Goal: Entertainment & Leisure: Consume media (video, audio)

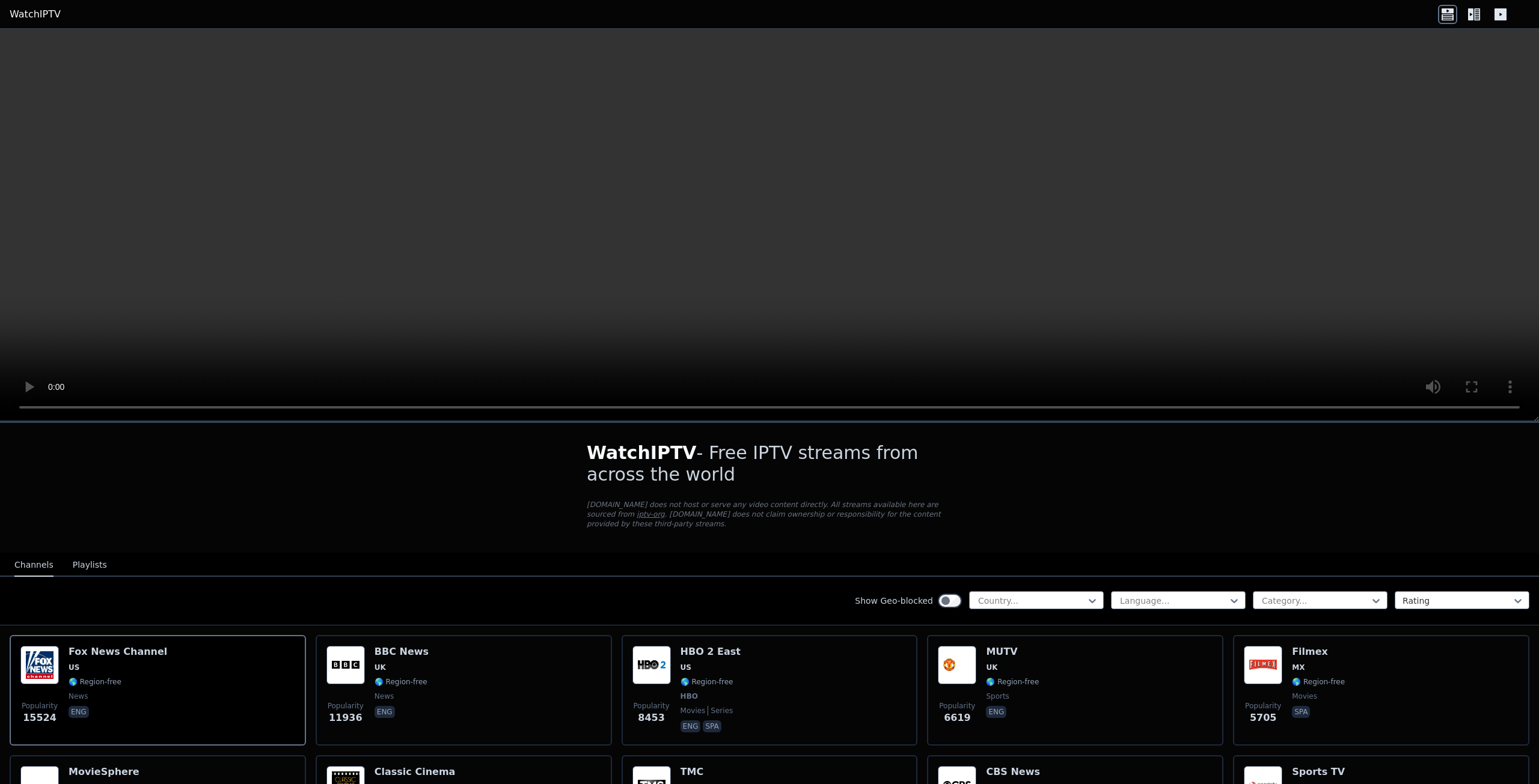
click at [1450, 155] on video at bounding box center [769, 225] width 1539 height 393
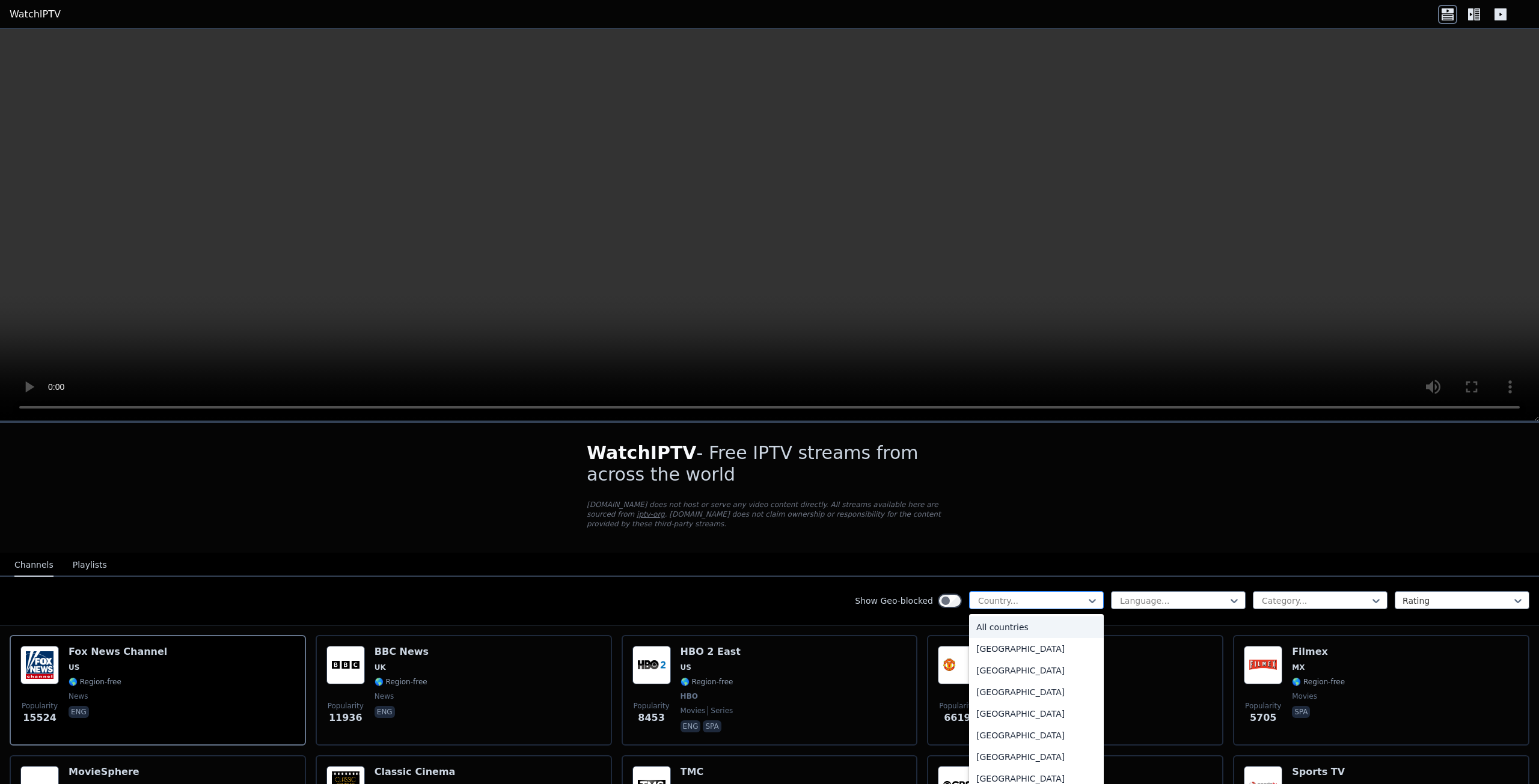
click at [1057, 595] on div at bounding box center [1031, 601] width 109 height 12
click at [1028, 677] on div "[GEOGRAPHIC_DATA]" at bounding box center [1037, 680] width 134 height 21
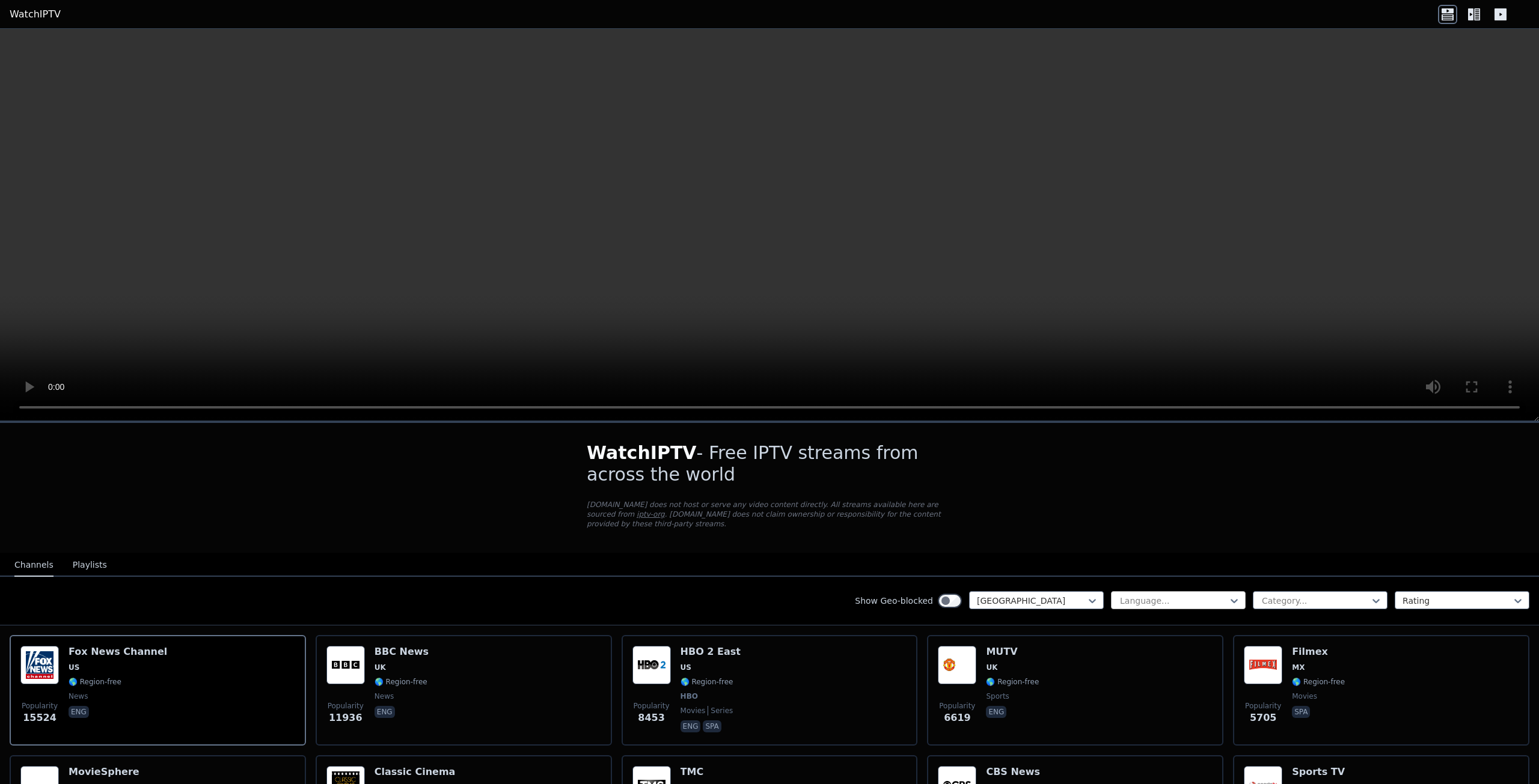
click at [1145, 595] on div at bounding box center [1174, 601] width 109 height 12
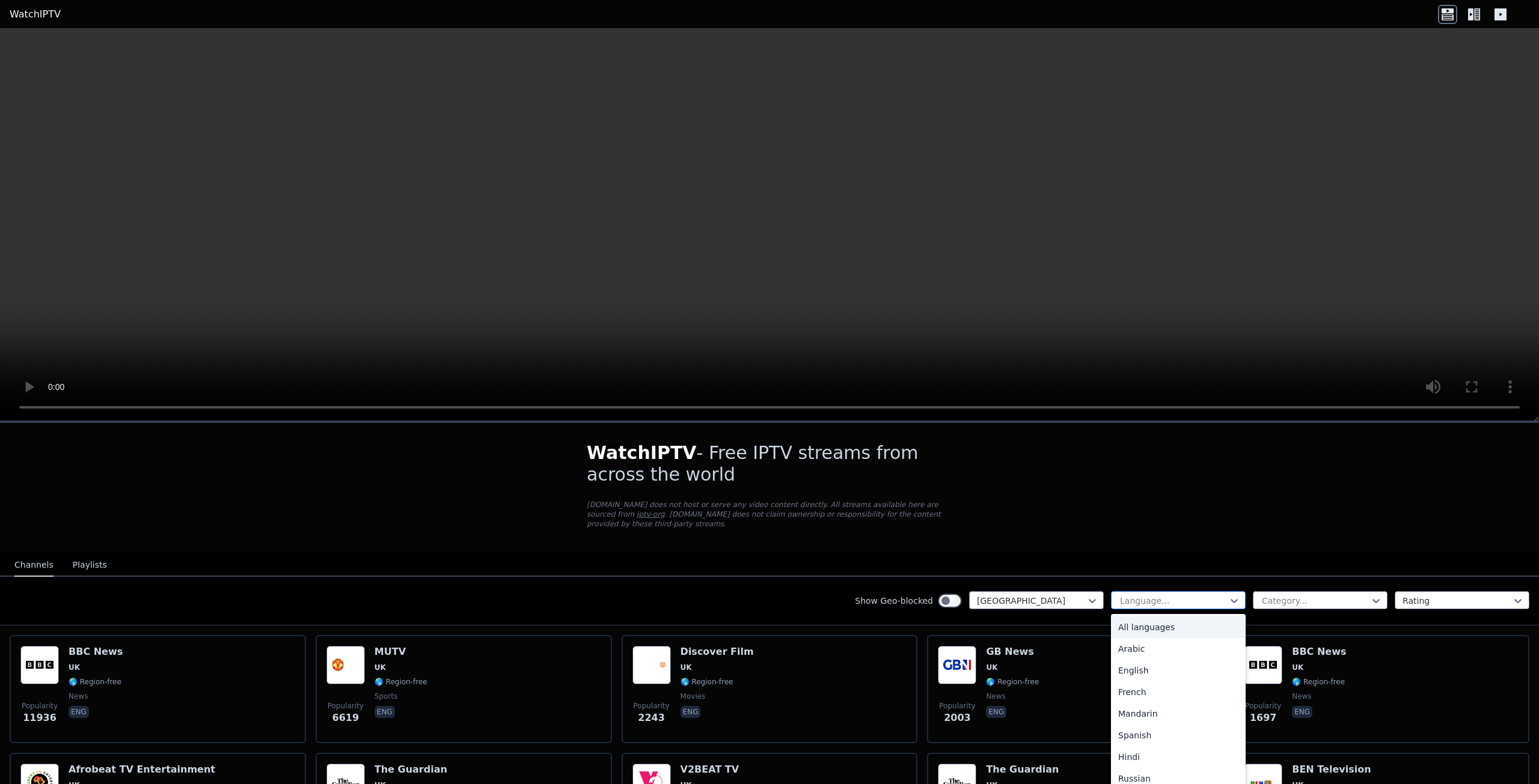
click at [1162, 595] on div at bounding box center [1174, 601] width 109 height 12
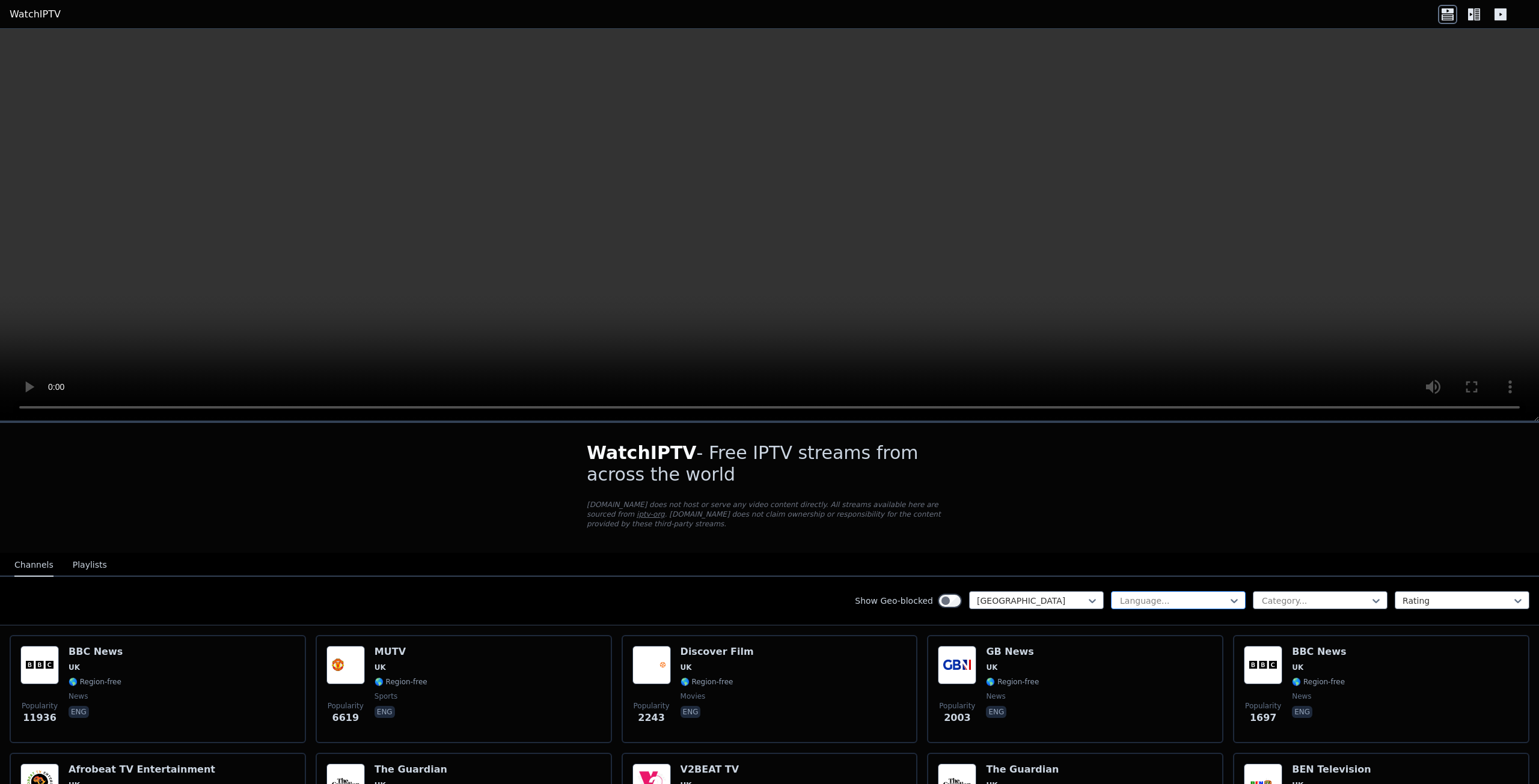
click at [1124, 595] on div at bounding box center [1174, 601] width 109 height 12
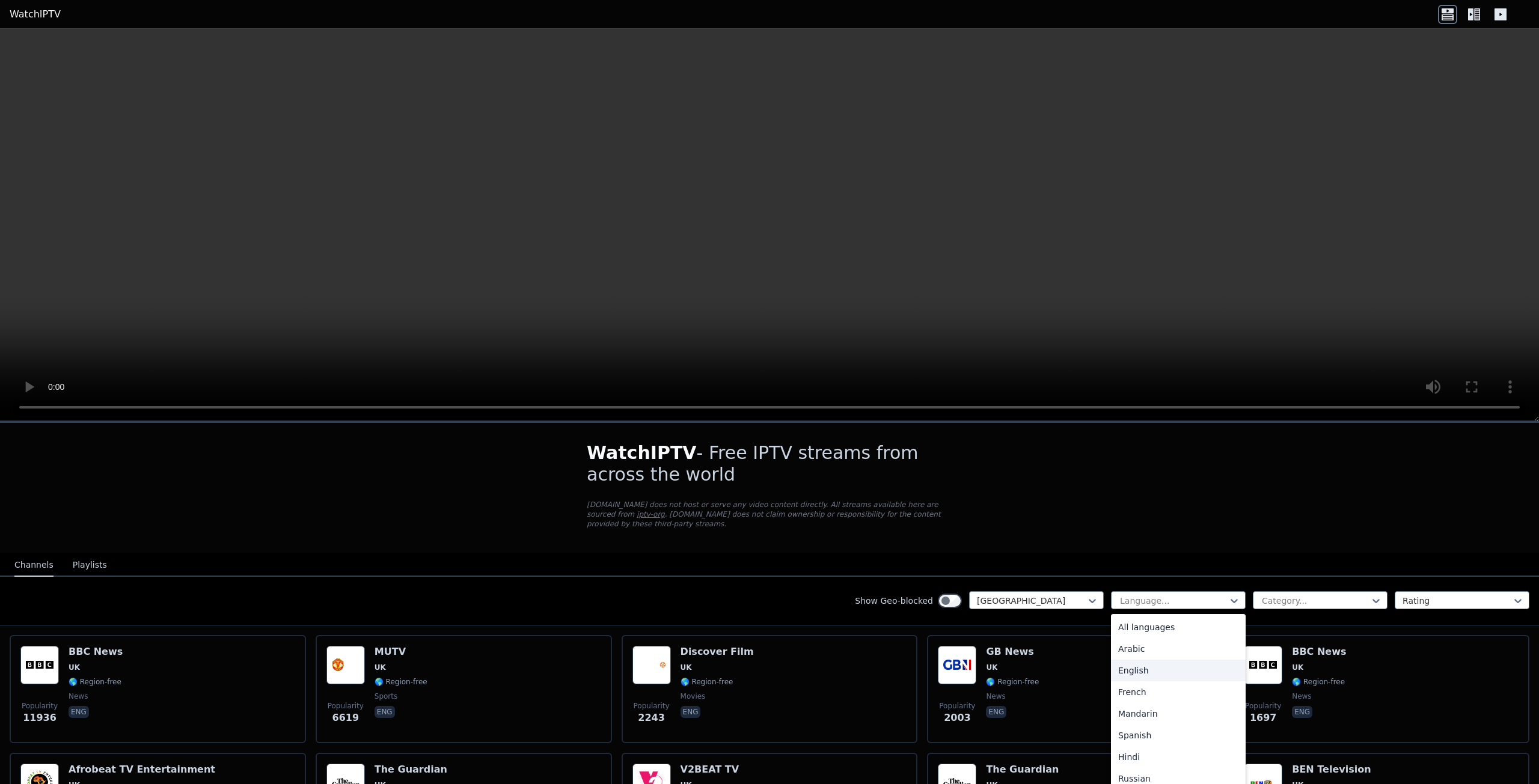
click at [1144, 660] on div "English" at bounding box center [1178, 670] width 134 height 21
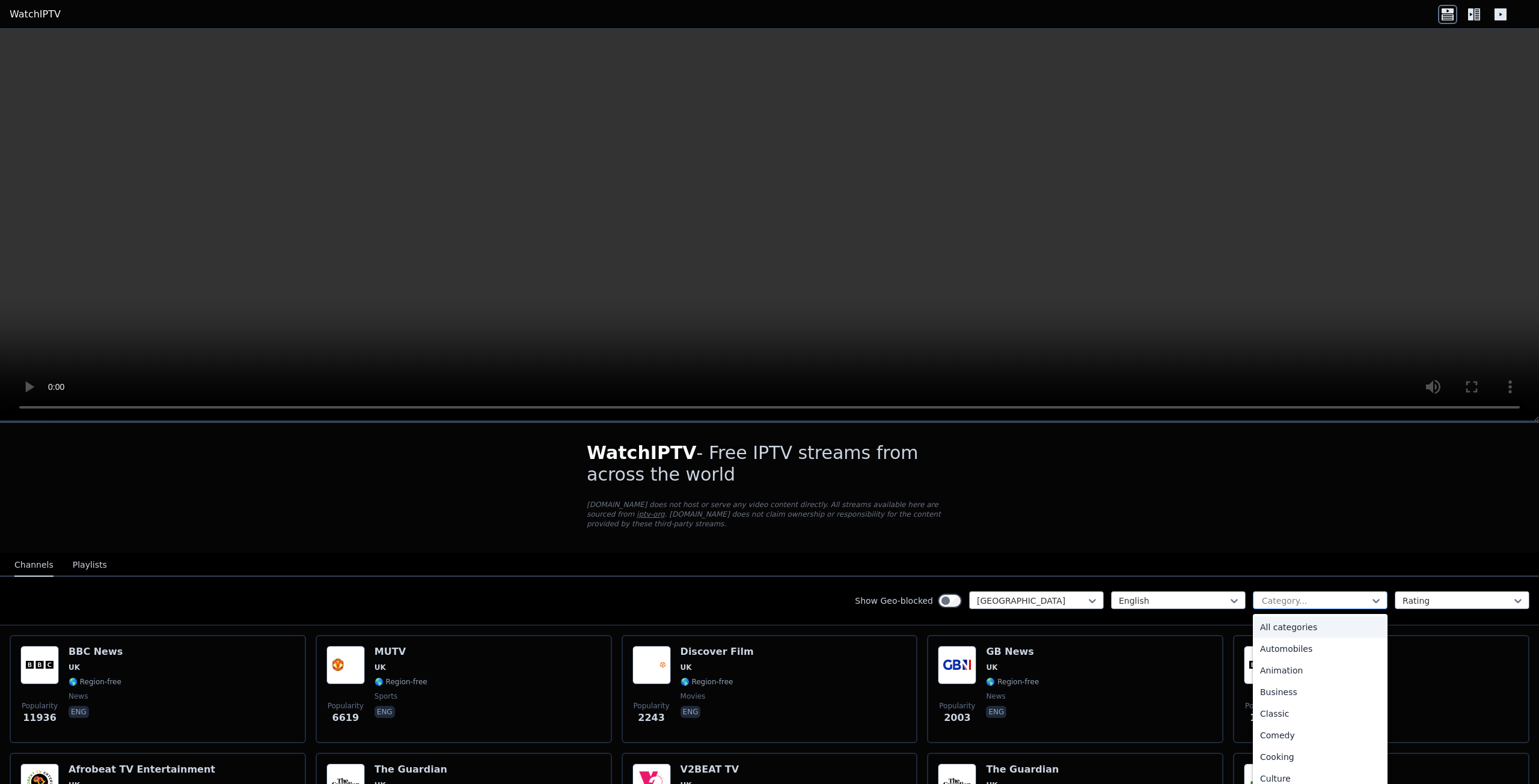
click at [1261, 597] on div at bounding box center [1315, 601] width 109 height 12
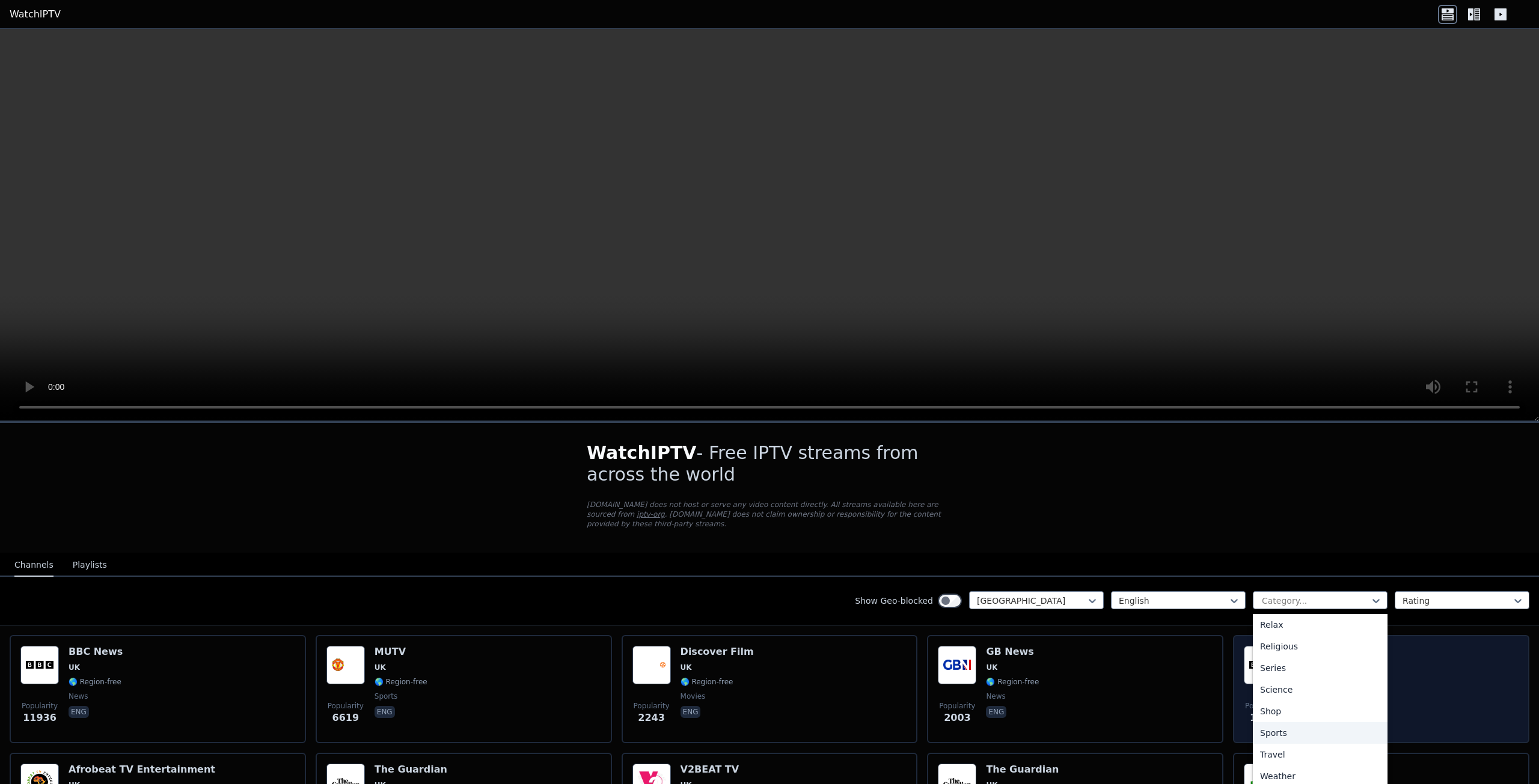
click at [1291, 722] on div "Sports" at bounding box center [1321, 733] width 134 height 21
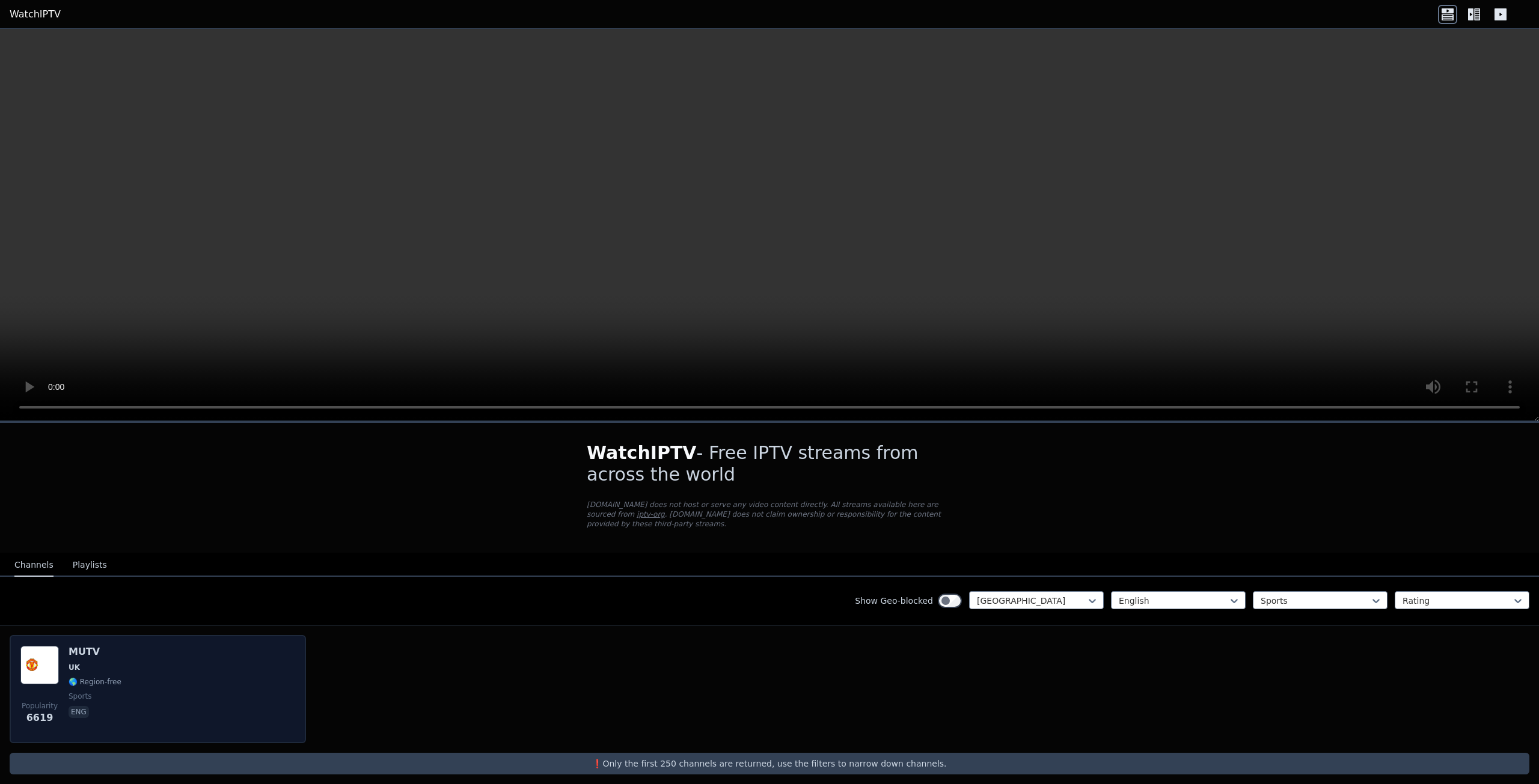
click at [176, 673] on div "Popularity 6619 MUTV [GEOGRAPHIC_DATA] 🌎 Region-free sports eng" at bounding box center [158, 689] width 275 height 87
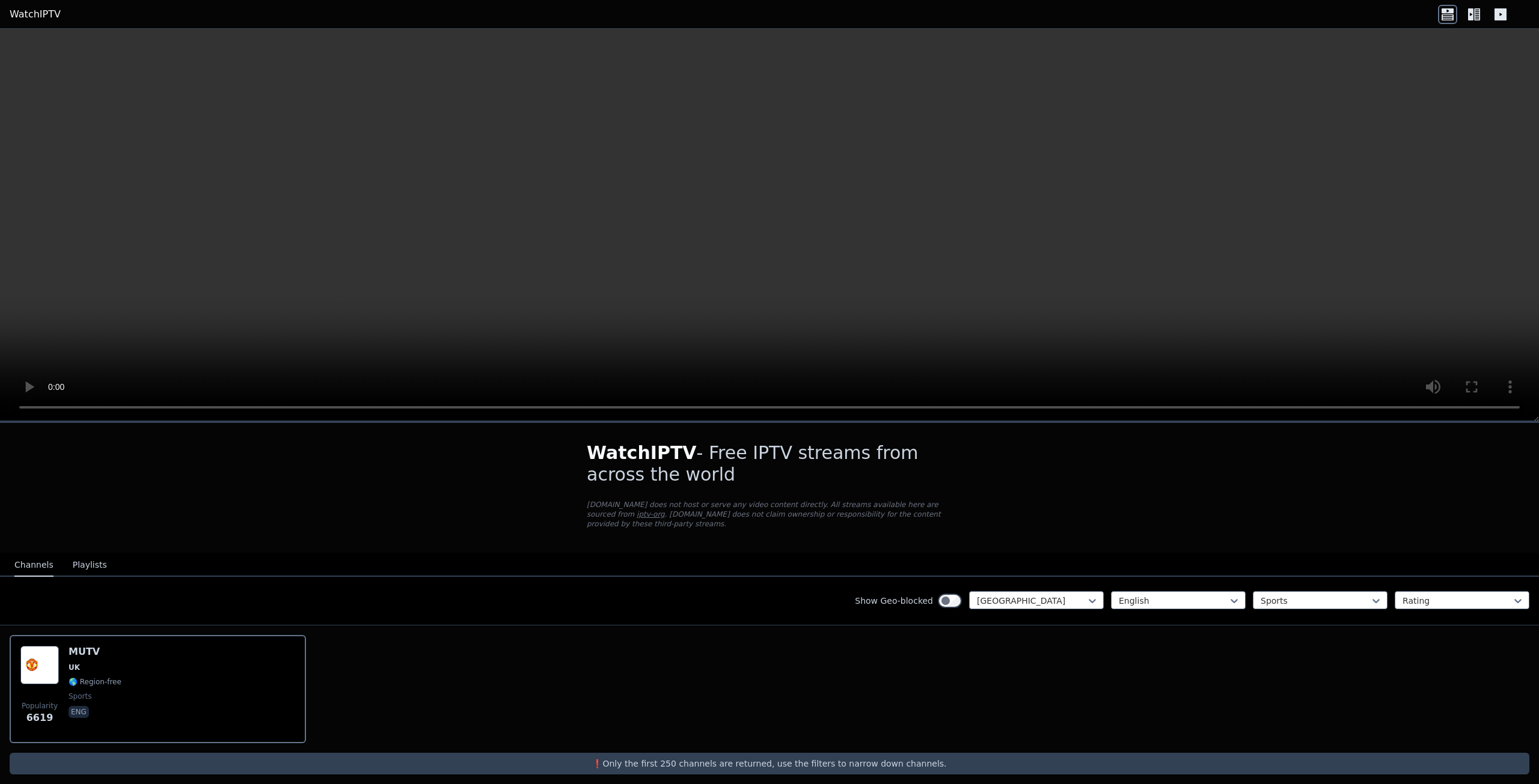
click at [1022, 607] on div "Show Geo-blocked [GEOGRAPHIC_DATA] English Sports Rating" at bounding box center [769, 601] width 1539 height 48
click at [1040, 595] on div at bounding box center [1031, 601] width 109 height 12
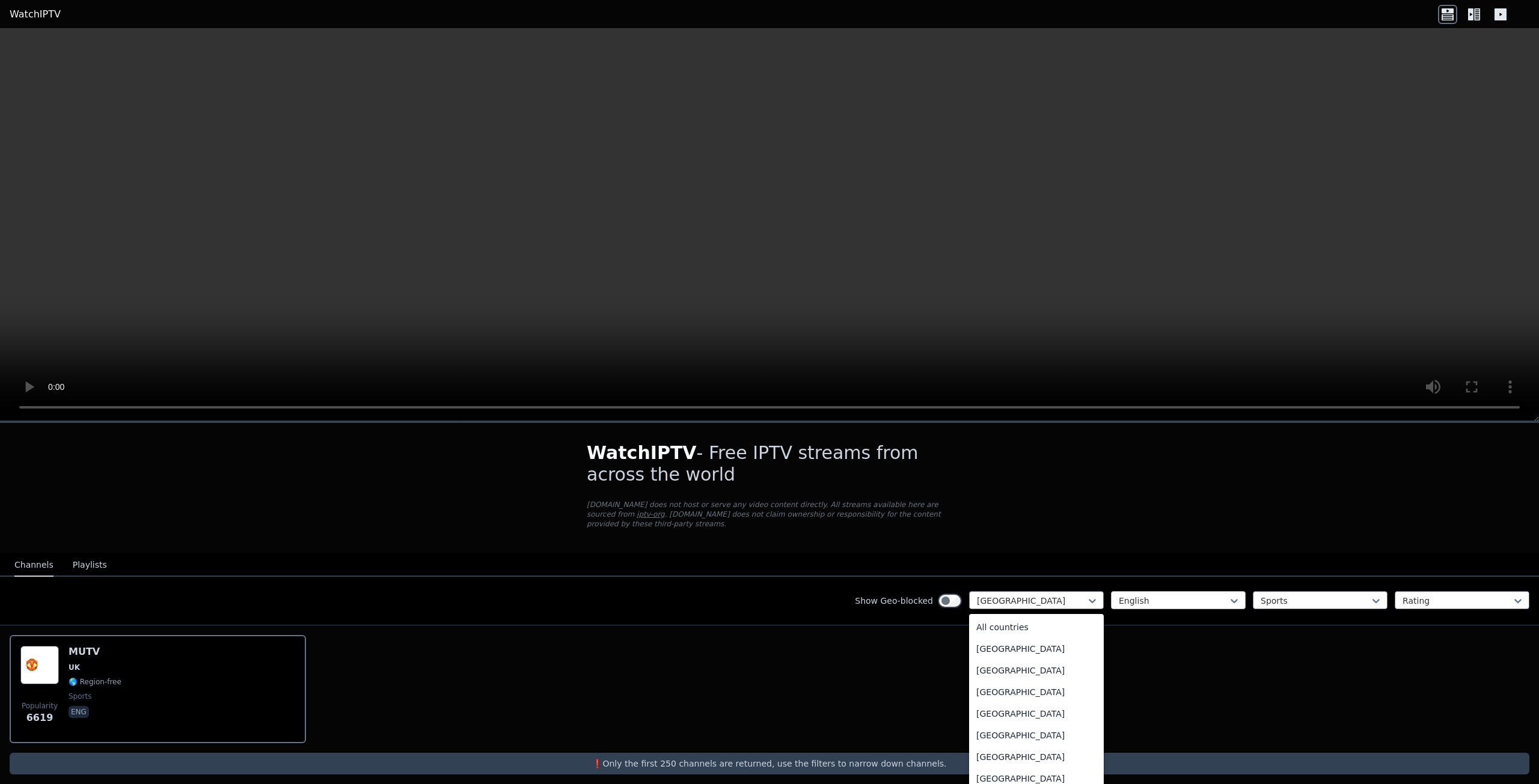
scroll to position [4083, 0]
click at [1144, 595] on div at bounding box center [1174, 601] width 109 height 12
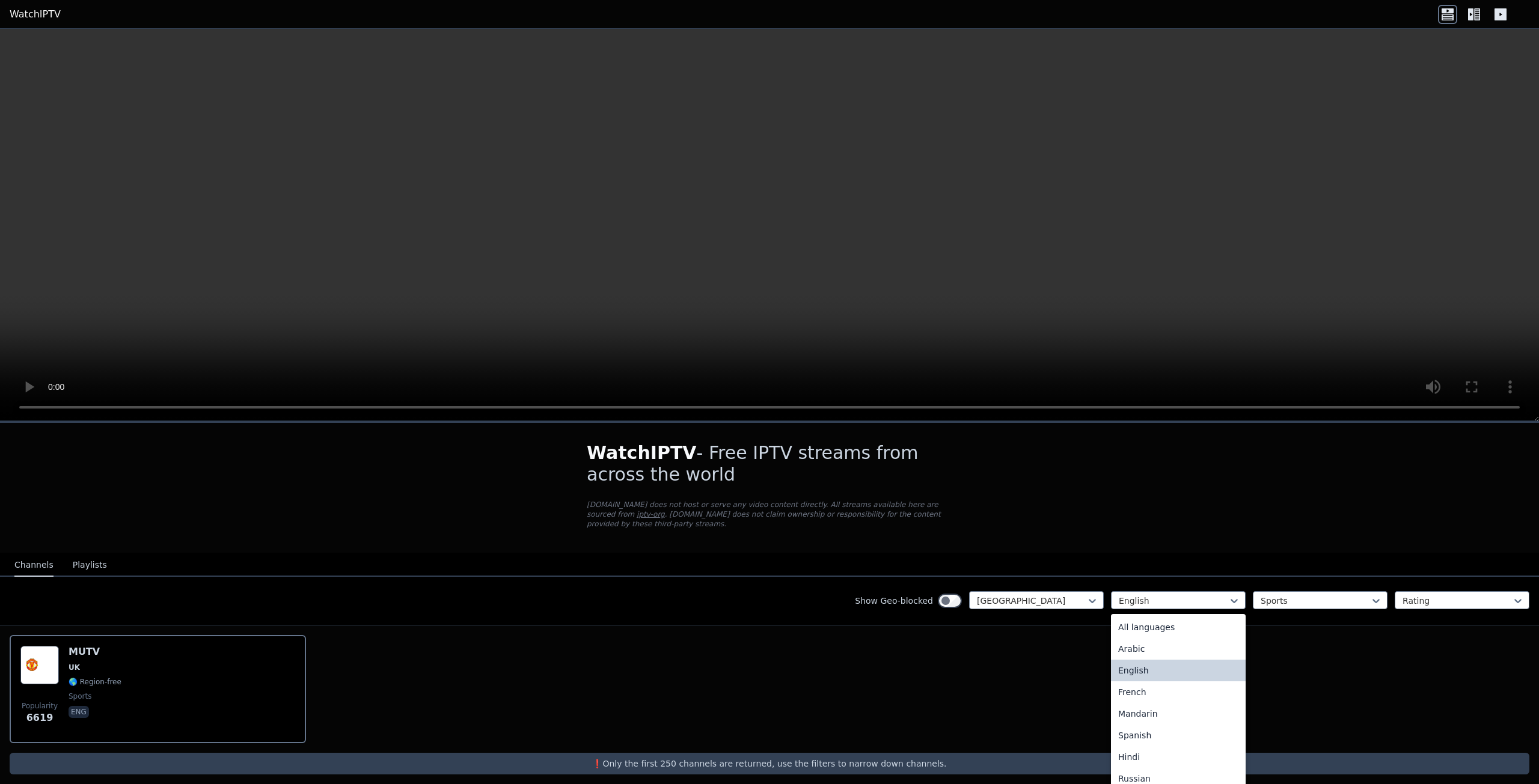
click at [1253, 592] on div "22 results available. Use Up and Down to choose options, press Enter to select …" at bounding box center [1320, 601] width 418 height 19
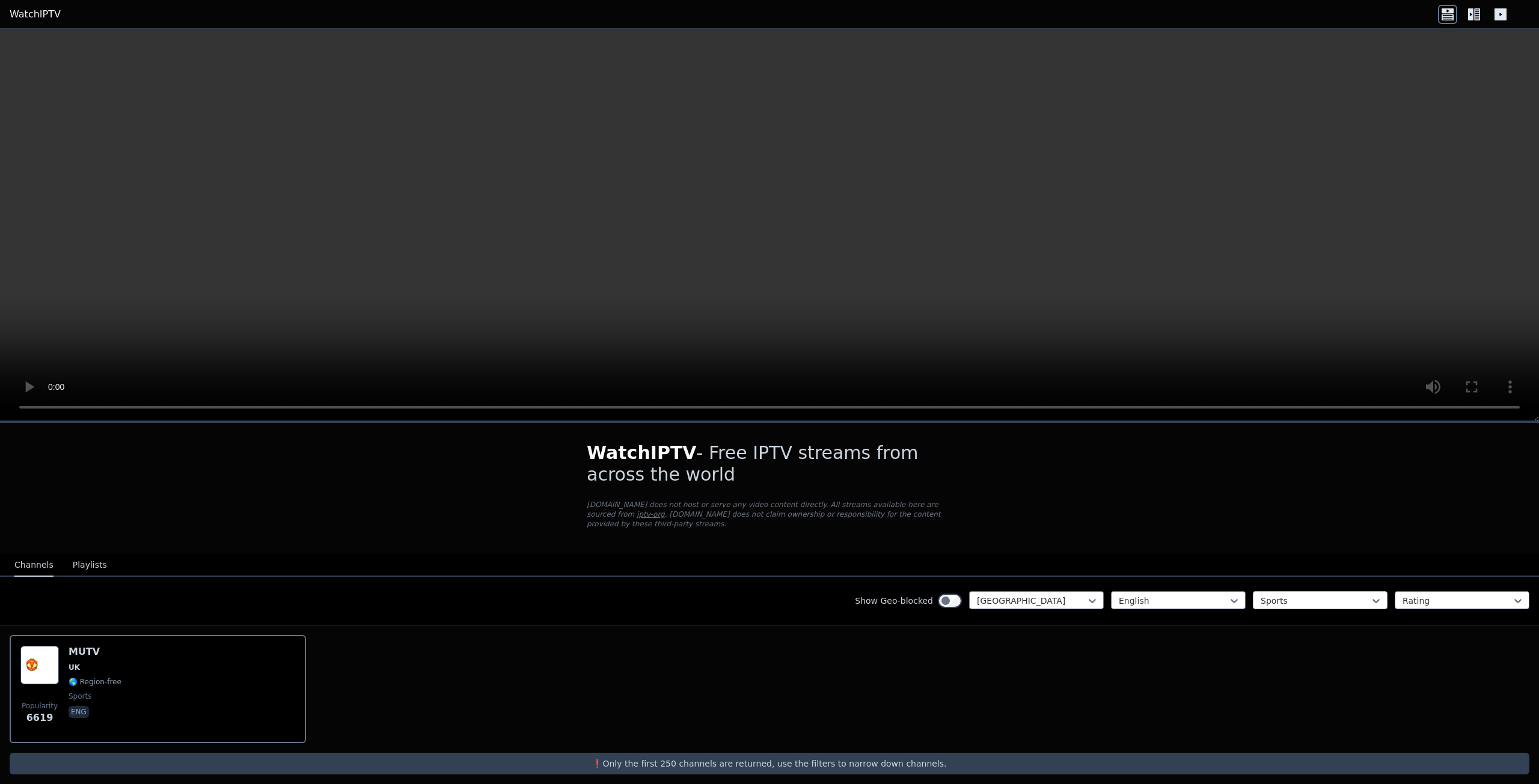
click at [1330, 595] on div at bounding box center [1315, 601] width 109 height 12
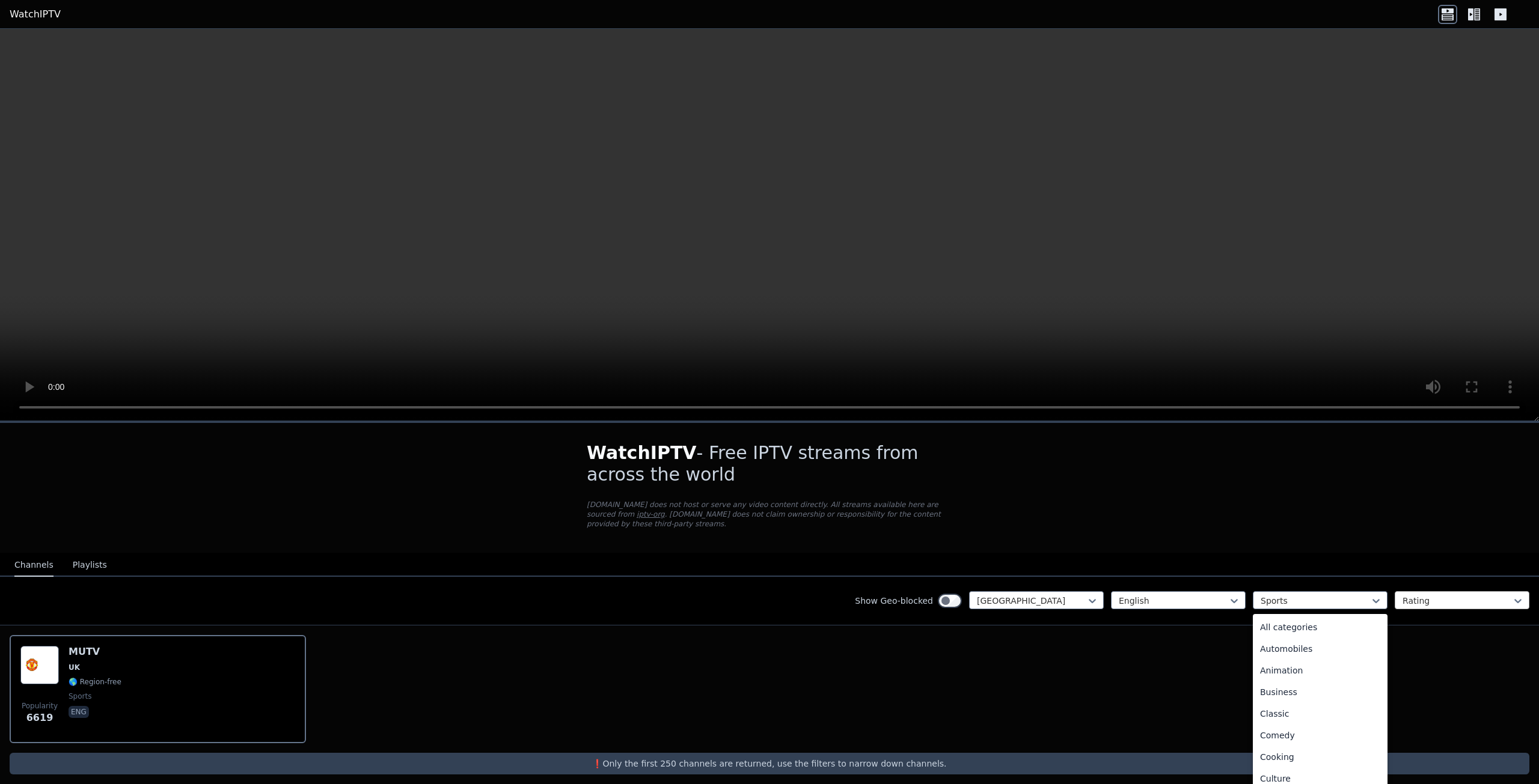
scroll to position [371, 0]
click at [1420, 595] on div at bounding box center [1458, 601] width 109 height 12
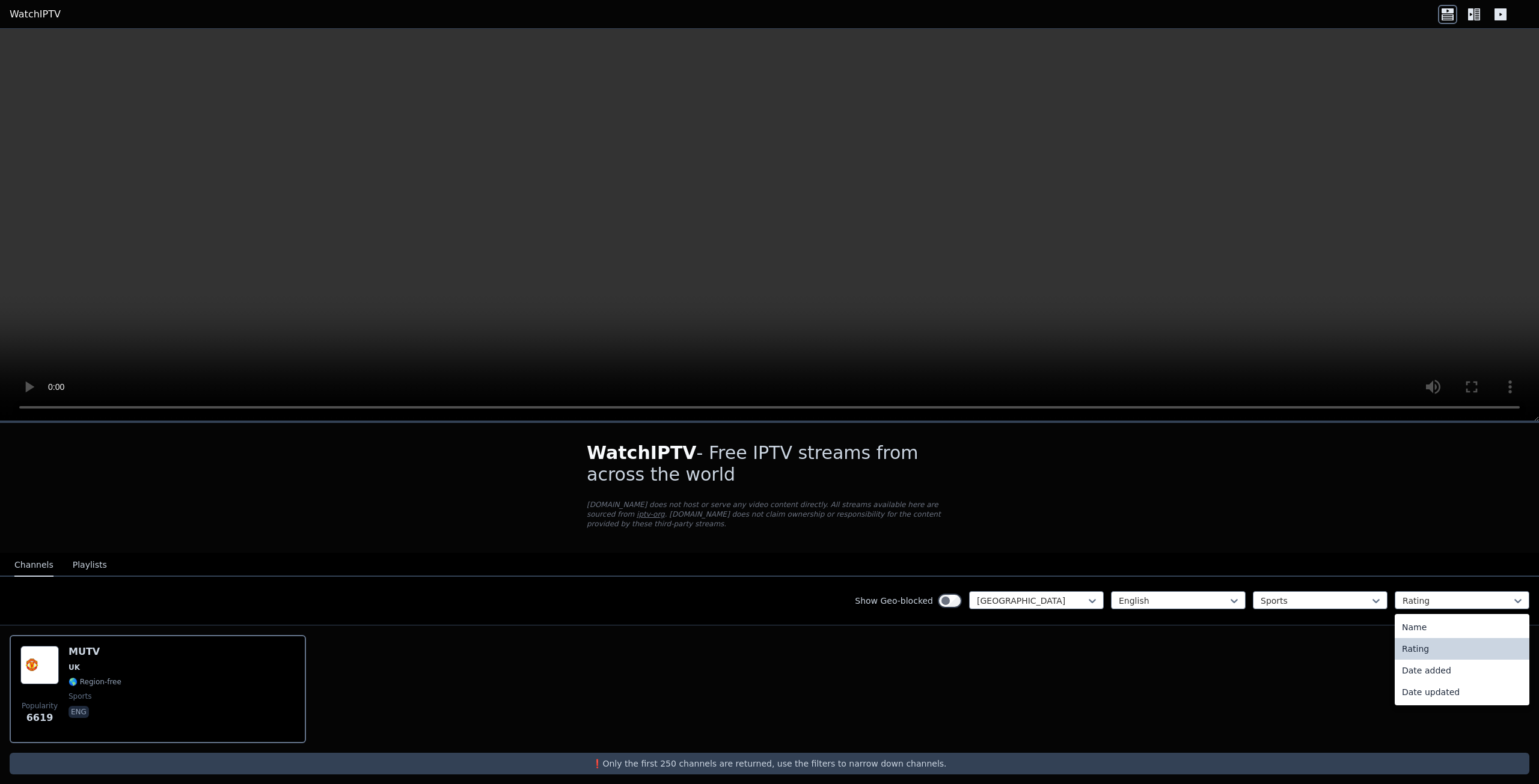
click at [1483, 17] on icon at bounding box center [1474, 13] width 19 height 19
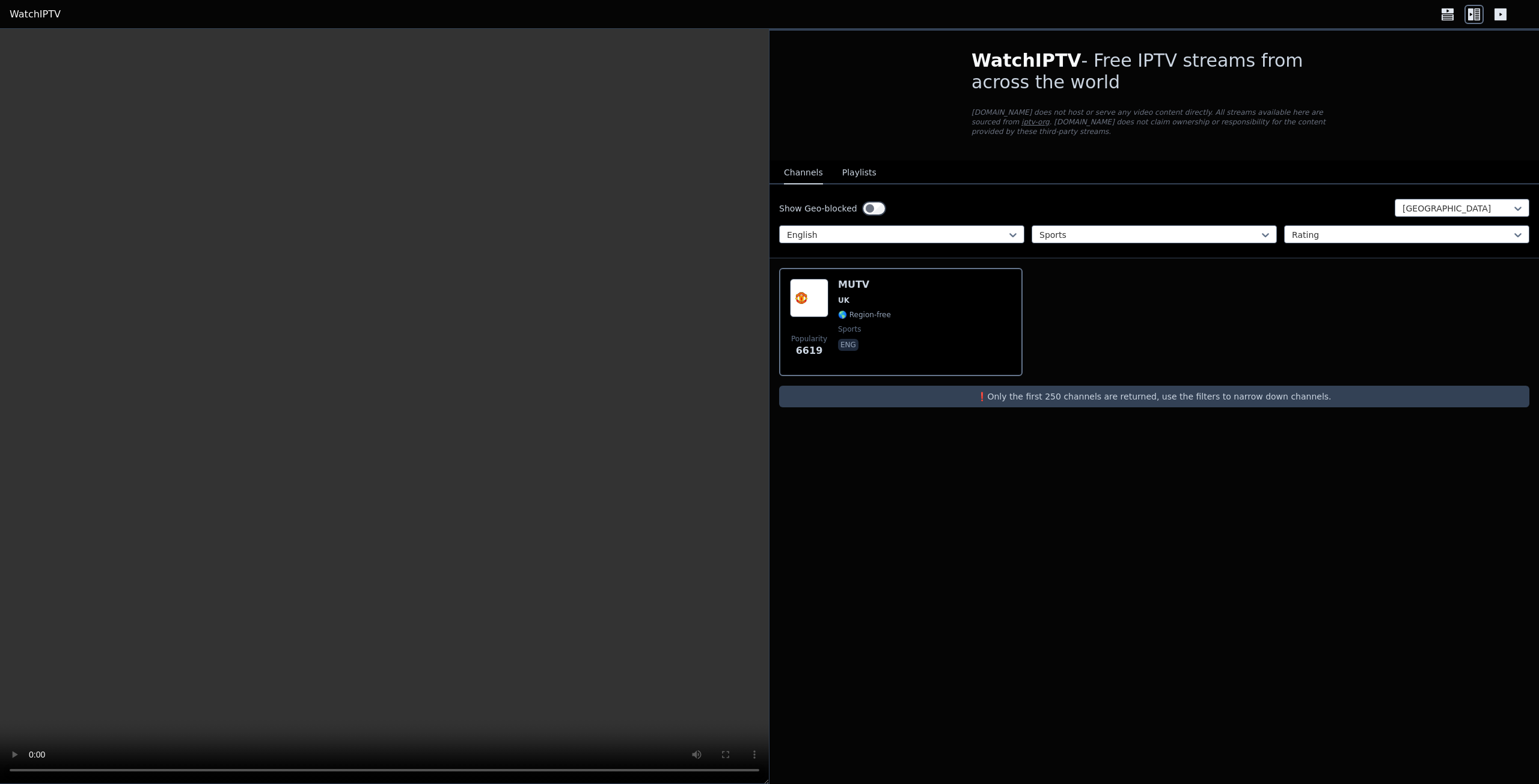
click at [1509, 10] on icon at bounding box center [1501, 13] width 19 height 19
